Goal: Information Seeking & Learning: Learn about a topic

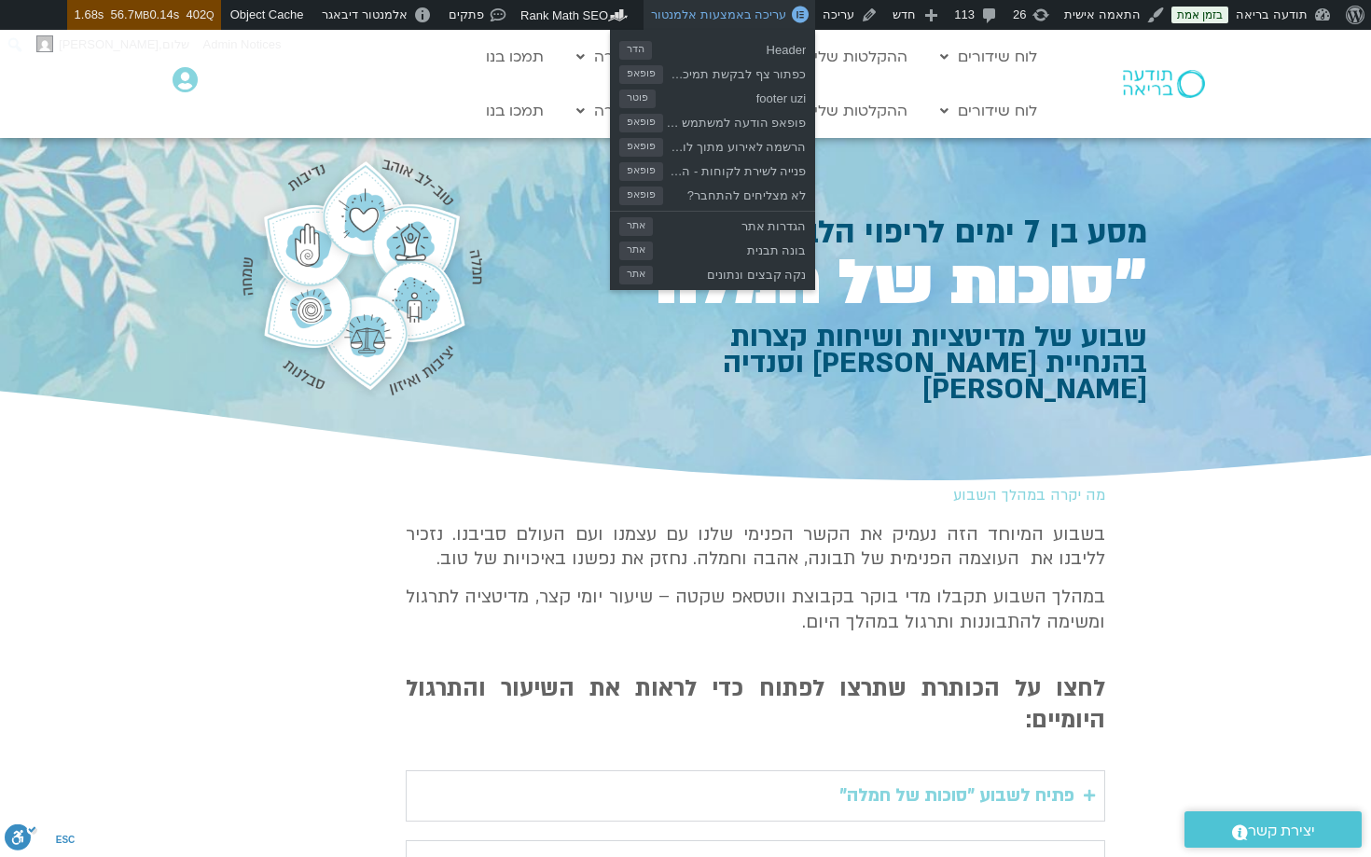
click at [745, 12] on span "עריכה באמצעות אלמנטור" at bounding box center [718, 14] width 135 height 14
click at [741, 13] on span "עריכה באמצעות אלמנטור" at bounding box center [718, 14] width 135 height 14
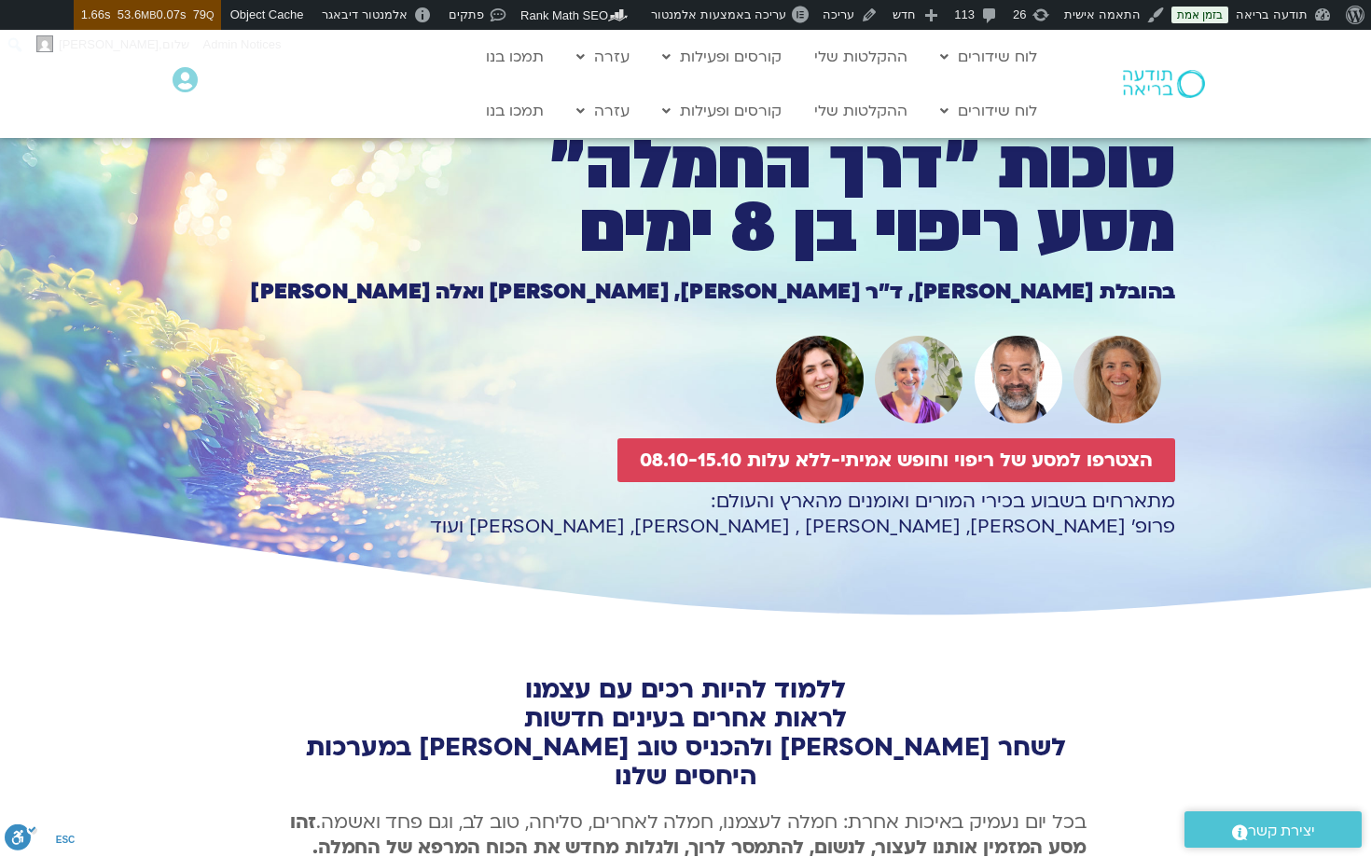
click at [936, 187] on h1 "סוכות ״דרך החמלה״ מסע ריפוי בן 8 ימים" at bounding box center [685, 197] width 979 height 127
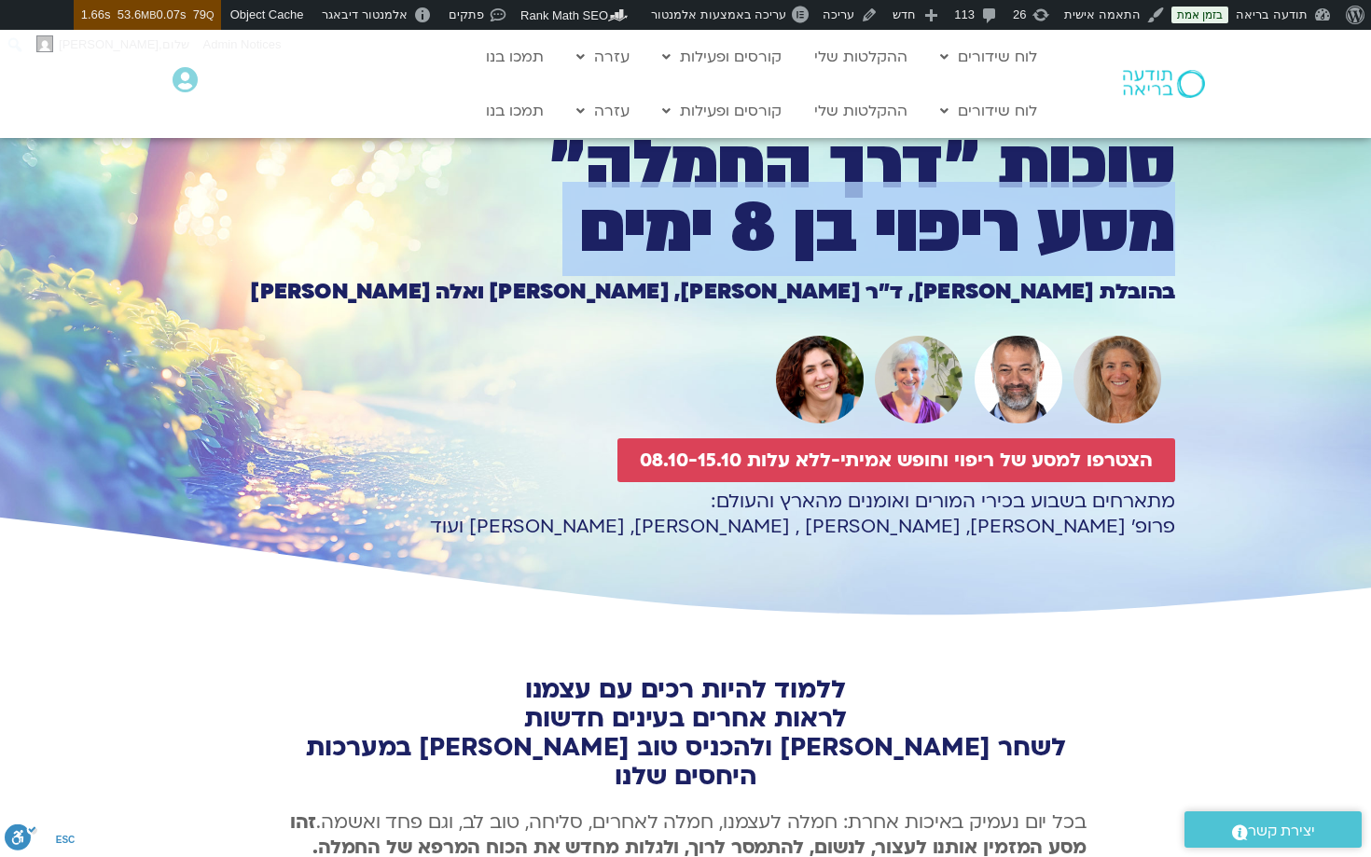
click at [936, 187] on h1 "סוכות ״דרך החמלה״ מסע ריפוי בן 8 ימים" at bounding box center [685, 197] width 979 height 127
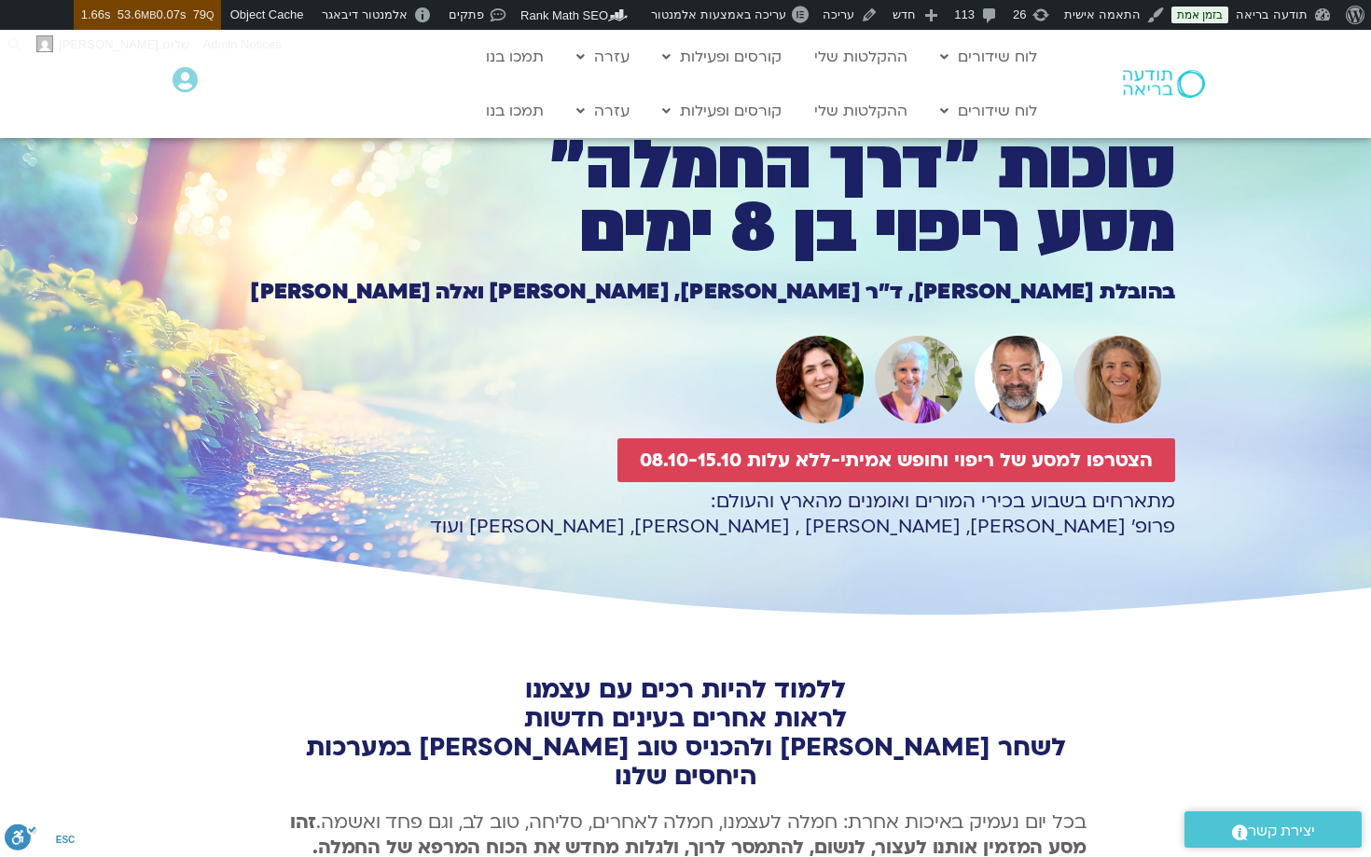
click at [1105, 186] on h1 "סוכות ״דרך החמלה״ מסע ריפוי בן 8 ימים" at bounding box center [685, 197] width 979 height 127
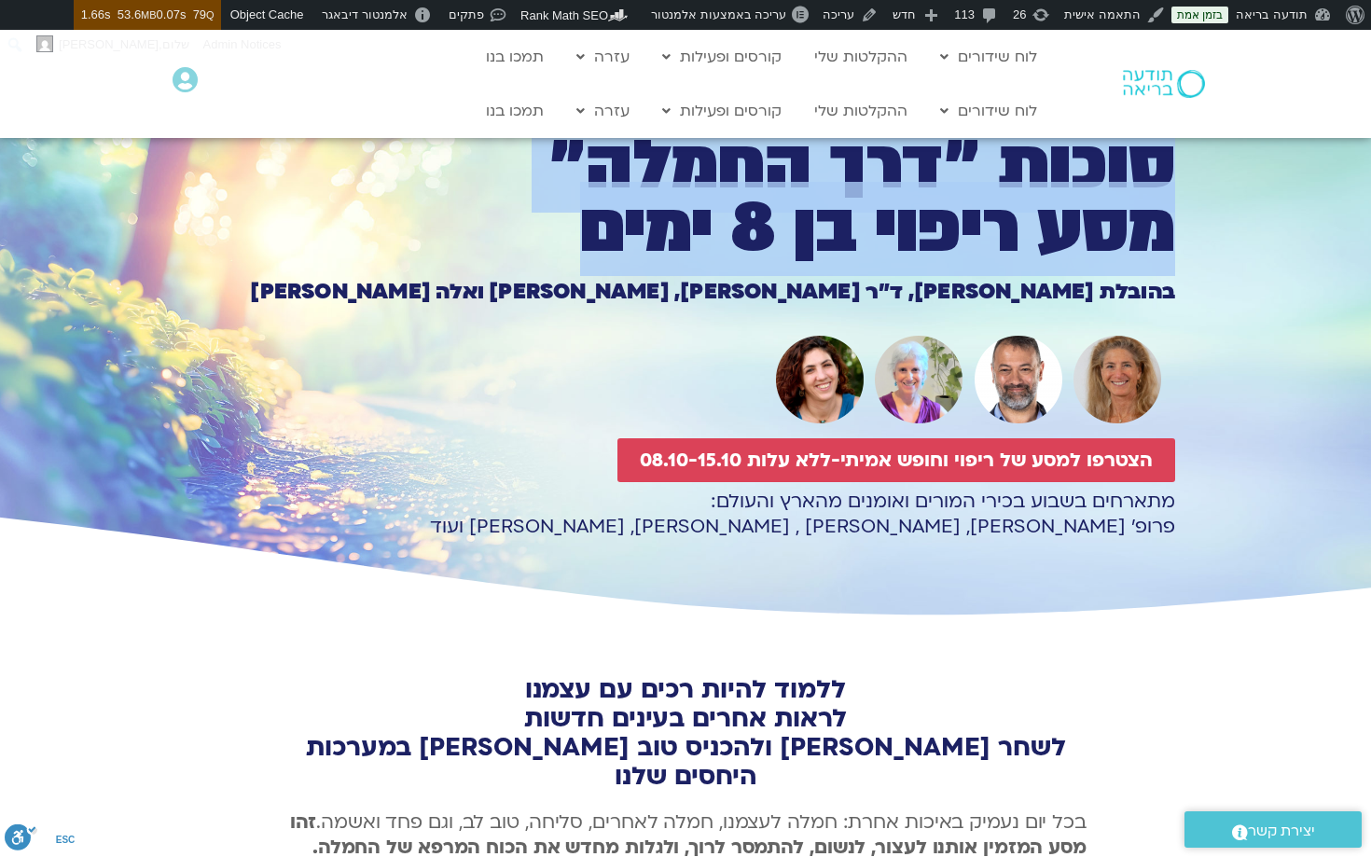
drag, startPoint x: 1171, startPoint y: 161, endPoint x: 504, endPoint y: 249, distance: 672.7
click at [504, 249] on h1 "סוכות ״דרך החמלה״ מסע ריפוי בן 8 ימים" at bounding box center [685, 197] width 979 height 127
copy h1 "סוכות ״דרך החמלה״ מסע ריפוי בן 8 ימים"
click at [899, 159] on h1 "סוכות ״דרך החמלה״ מסע ריפוי בן 8 ימים" at bounding box center [685, 197] width 979 height 127
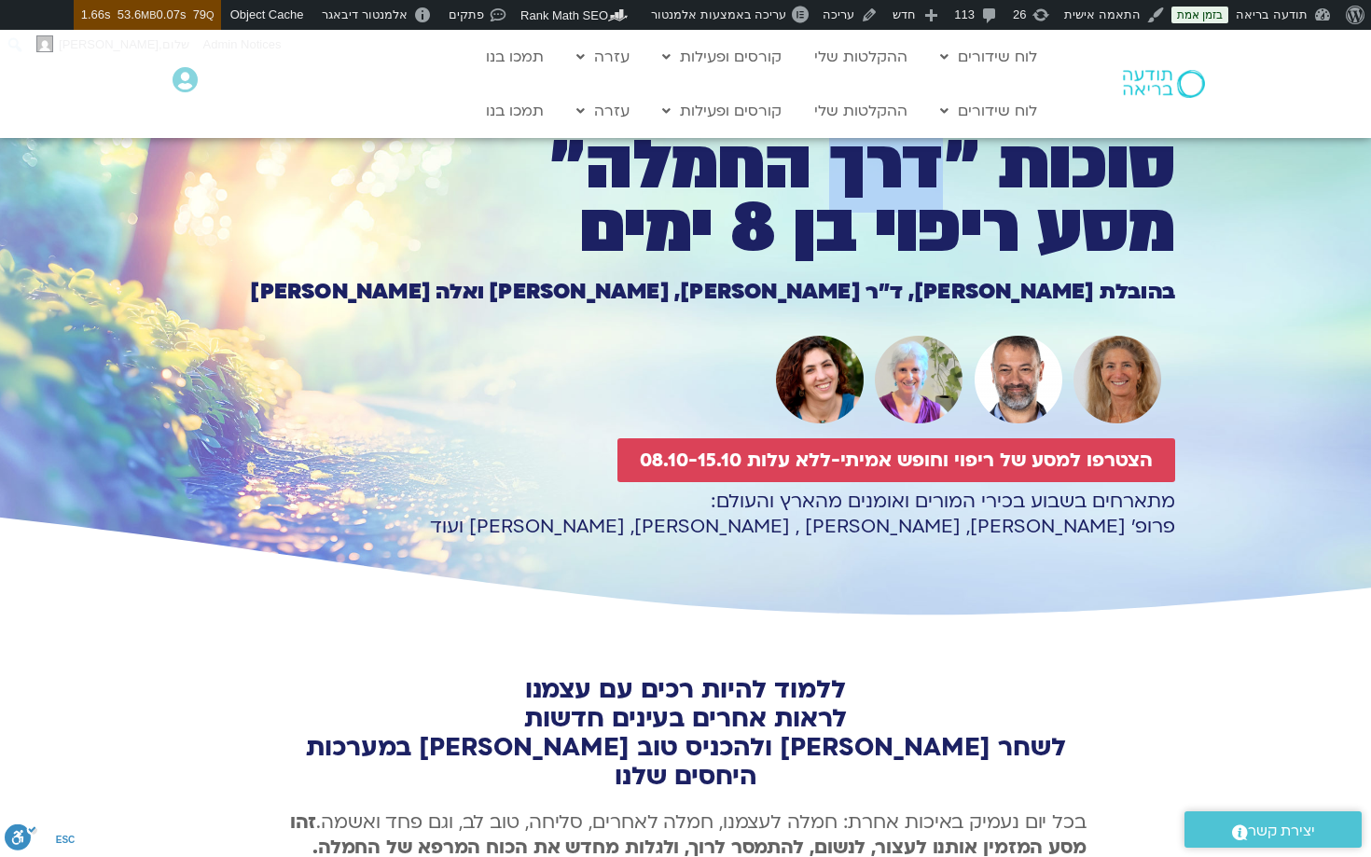
click at [899, 159] on h1 "סוכות ״דרך החמלה״ מסע ריפוי בן 8 ימים" at bounding box center [685, 197] width 979 height 127
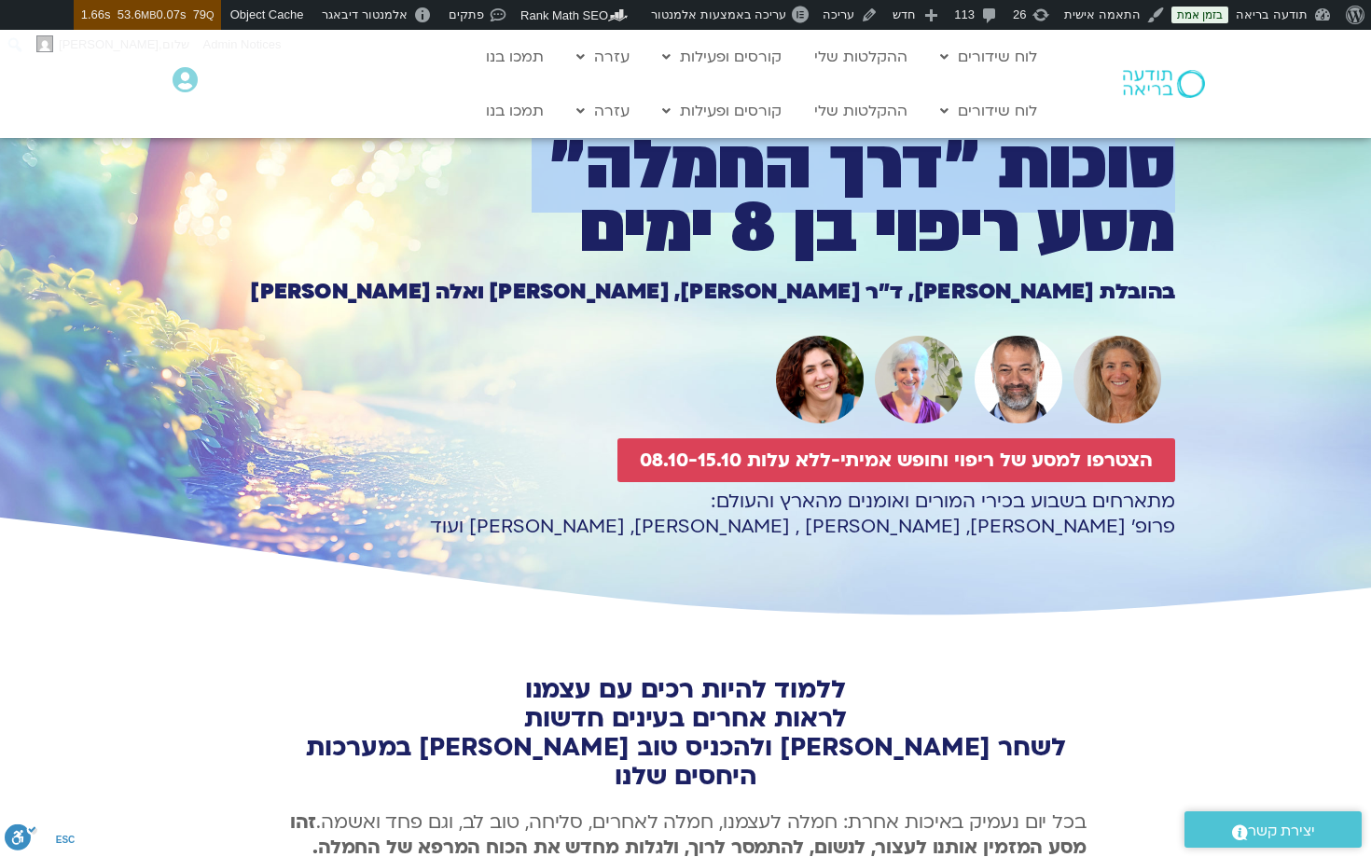
click at [899, 159] on h1 "סוכות ״דרך החמלה״ מסע ריפוי בן 8 ימים" at bounding box center [685, 197] width 979 height 127
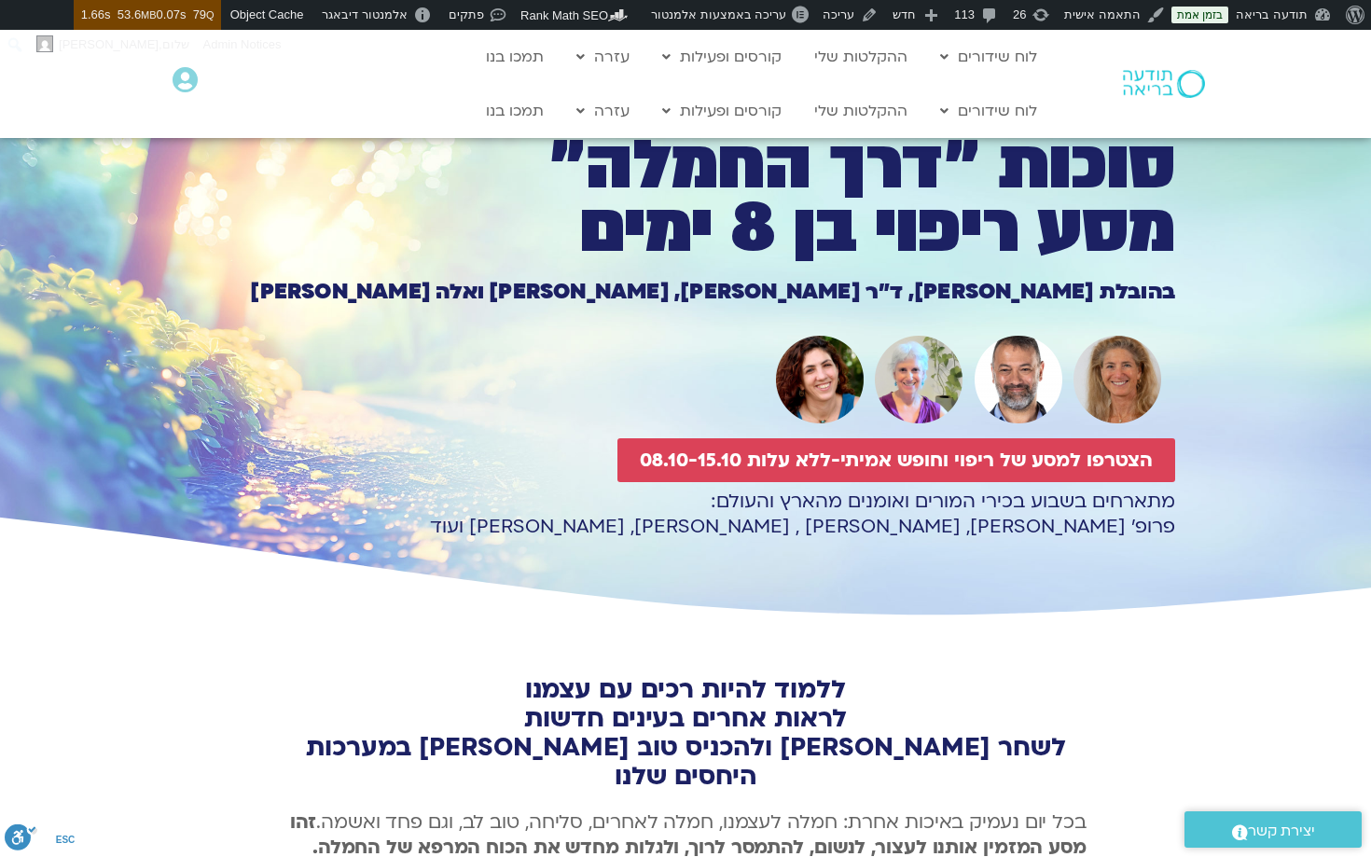
click at [1017, 216] on h1 "סוכות ״דרך החמלה״ מסע ריפוי בן 8 ימים" at bounding box center [685, 197] width 979 height 127
click at [932, 291] on h1 "בהובלת טארה בראך, ד״ר סטי אל-בר, סנדיה בר קמה ואלה טולנאי" at bounding box center [685, 292] width 979 height 21
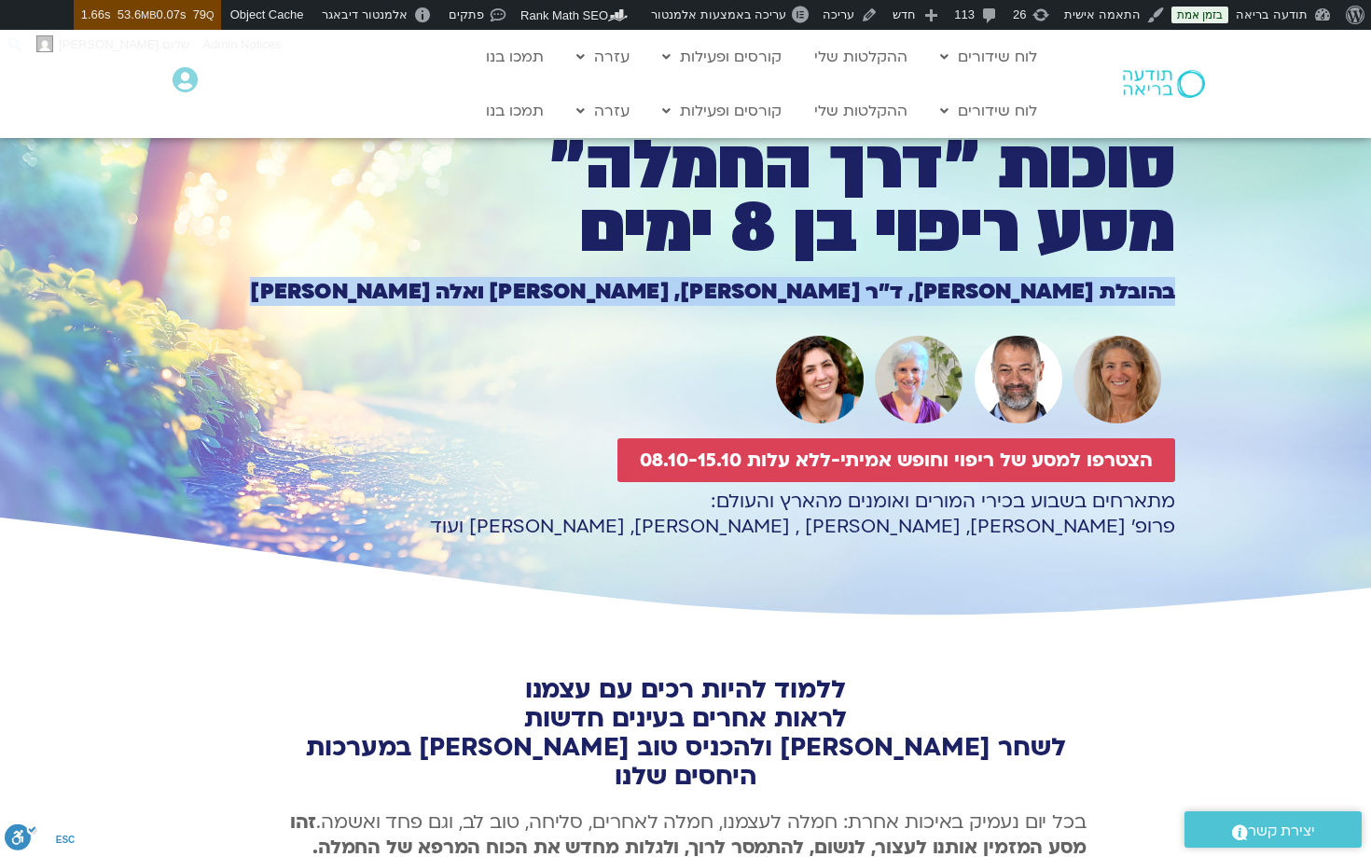
click at [932, 291] on h1 "בהובלת טארה בראך, ד״ר סטי אל-בר, סנדיה בר קמה ואלה טולנאי" at bounding box center [685, 292] width 979 height 21
copy div "בהובלת טארה בראך, ד״ר סטי אל-בר, סנדיה בר קמה ואלה טולנאי"
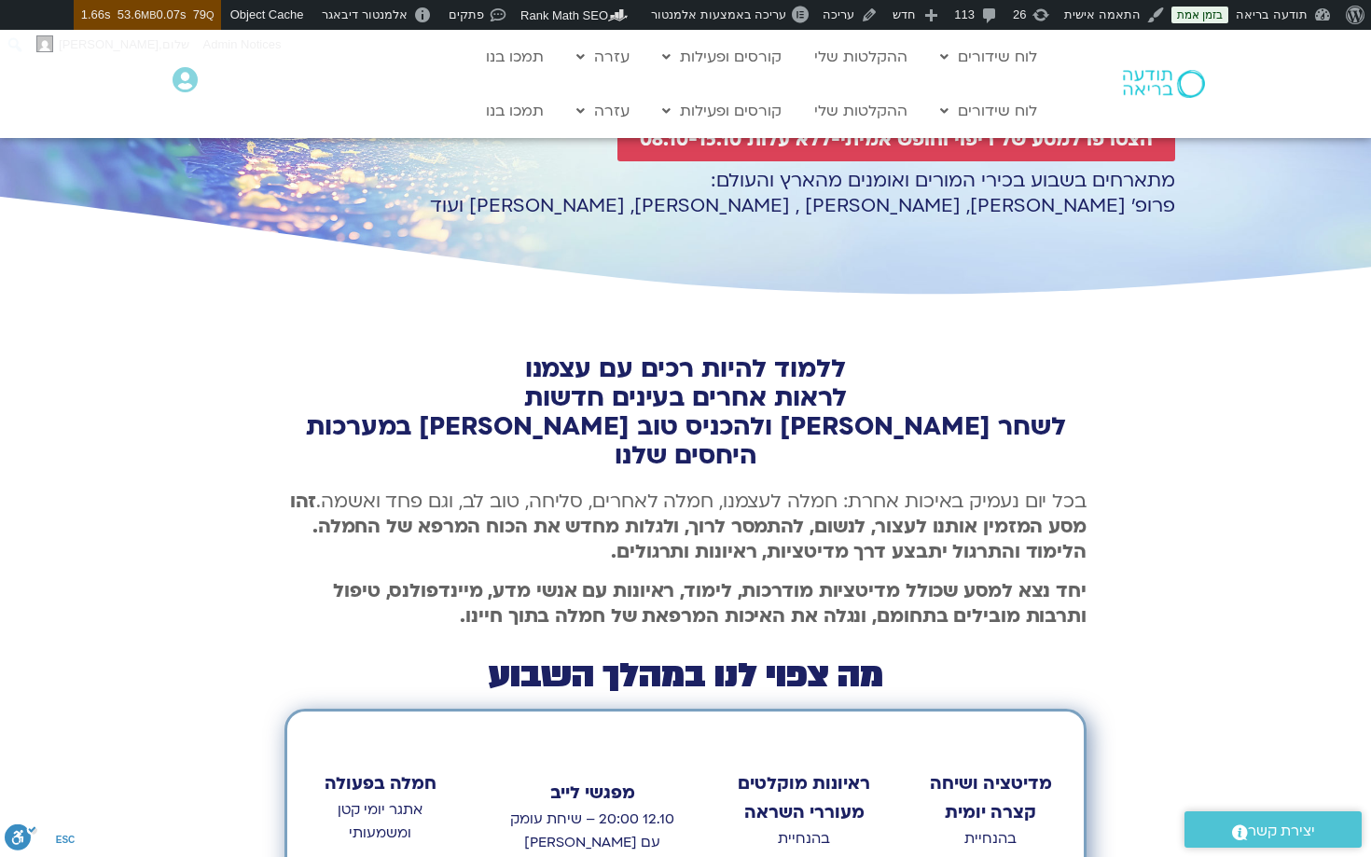
scroll to position [337, 0]
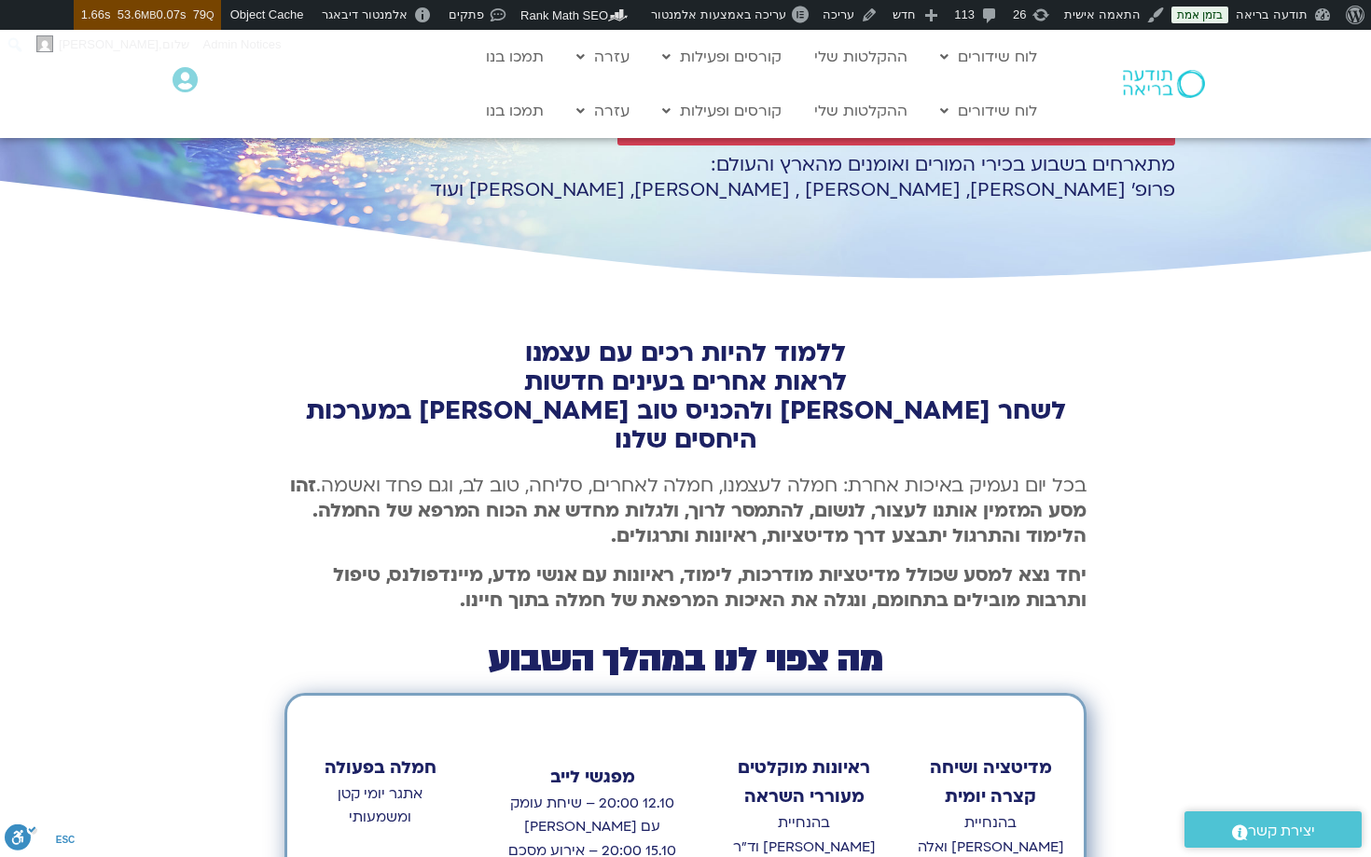
drag, startPoint x: 843, startPoint y: 352, endPoint x: 454, endPoint y: 436, distance: 397.9
click at [454, 436] on div "ללמוד להיות רכים עם עצמנו לראות אחרים בעינים חדשות לשחר טינה ולהכניס טוב לב במע…" at bounding box center [685, 691] width 1371 height 812
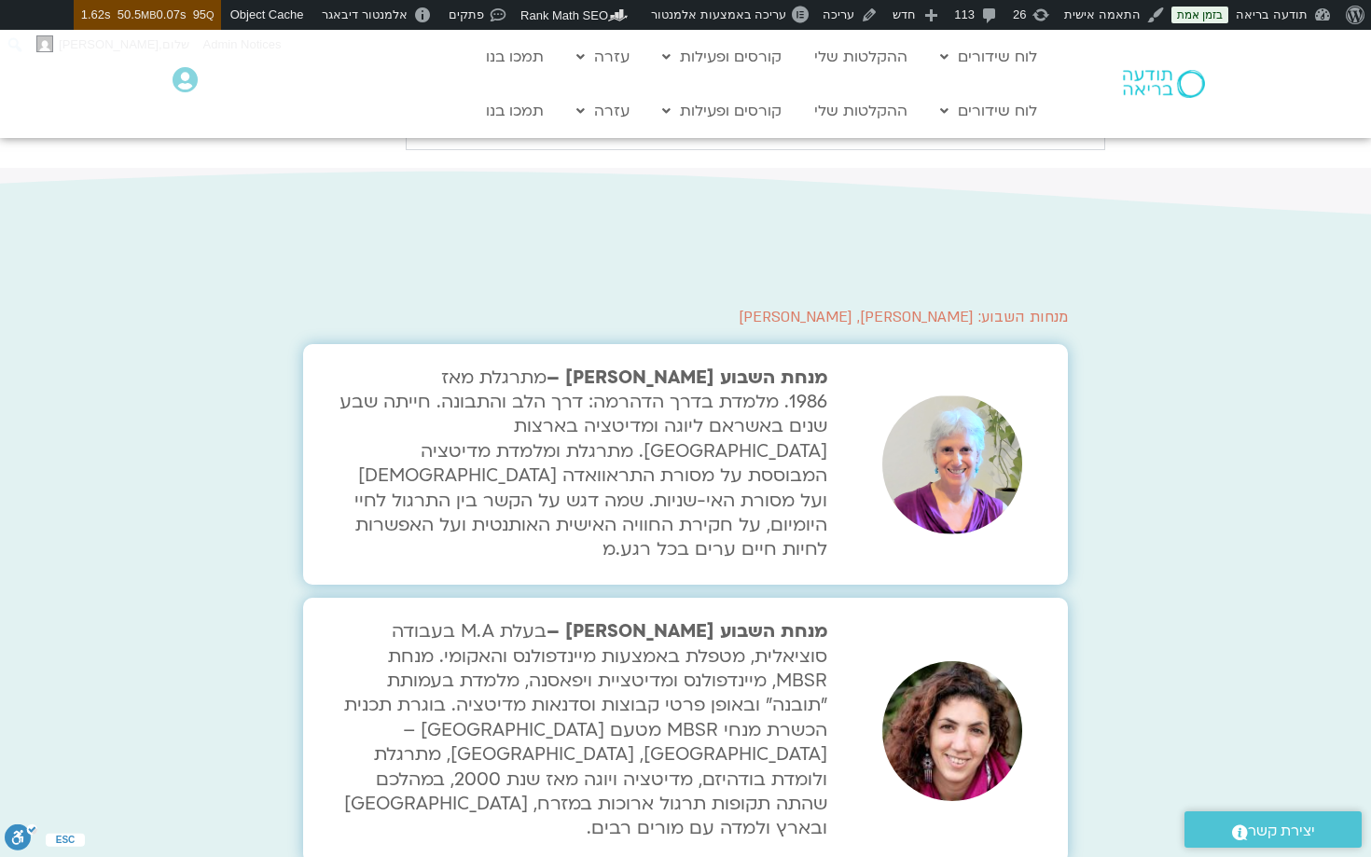
scroll to position [124, 0]
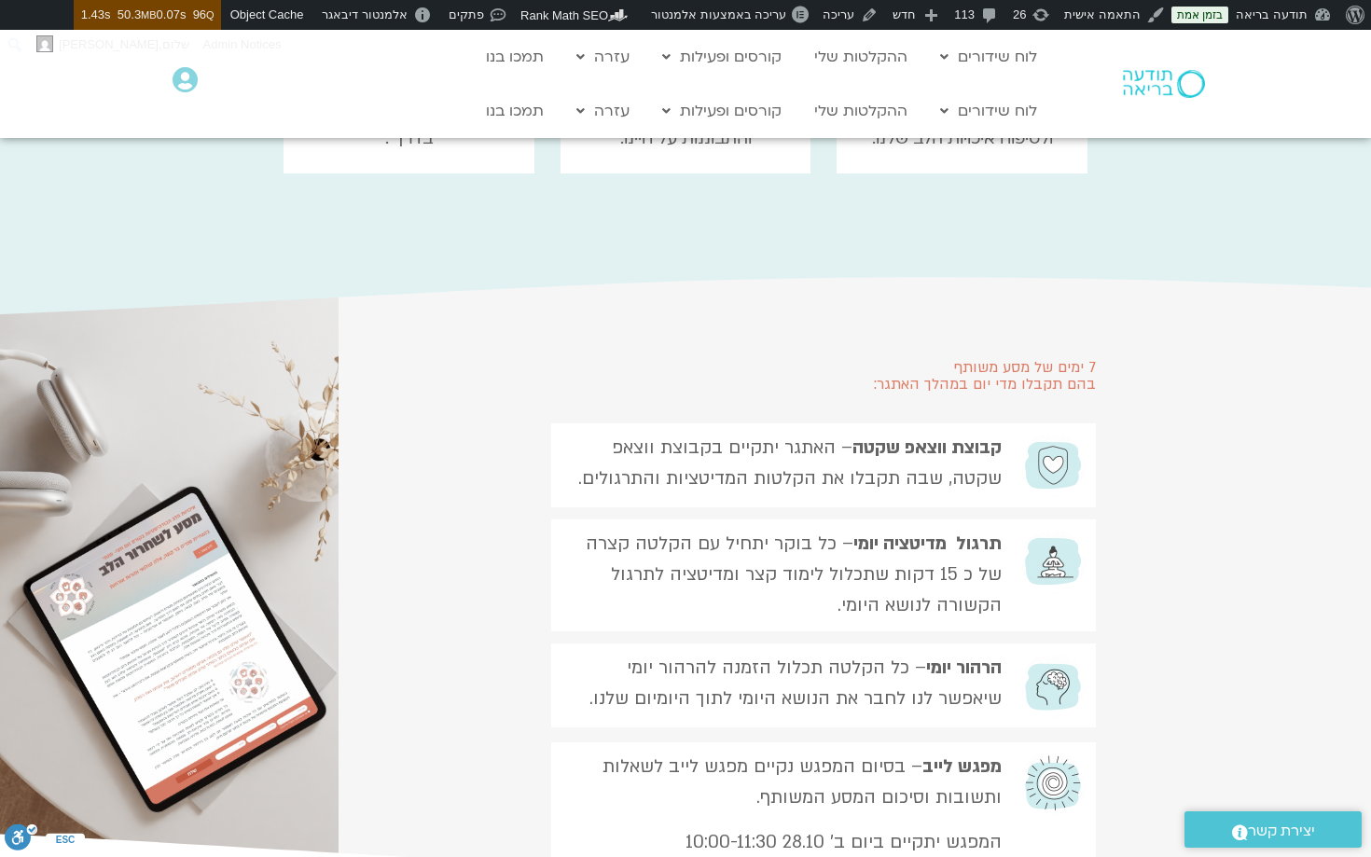
scroll to position [2043, 0]
